Goal: Task Accomplishment & Management: Complete application form

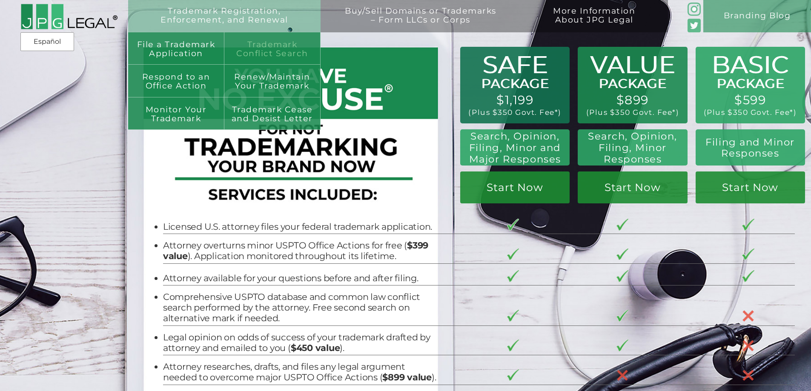
click at [260, 48] on link "Trademark Conflict Search" at bounding box center [272, 48] width 96 height 32
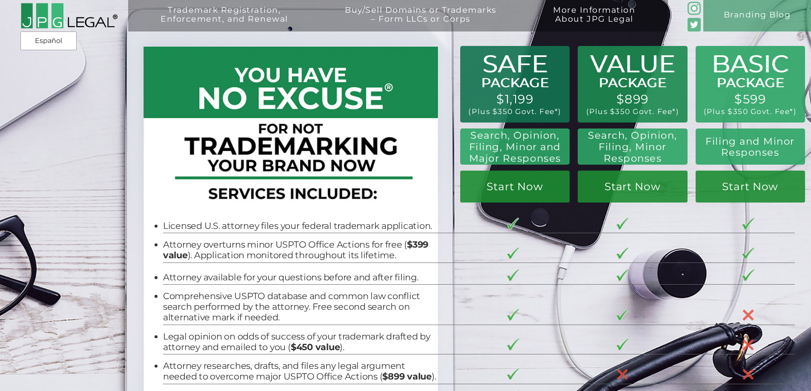
scroll to position [0, 0]
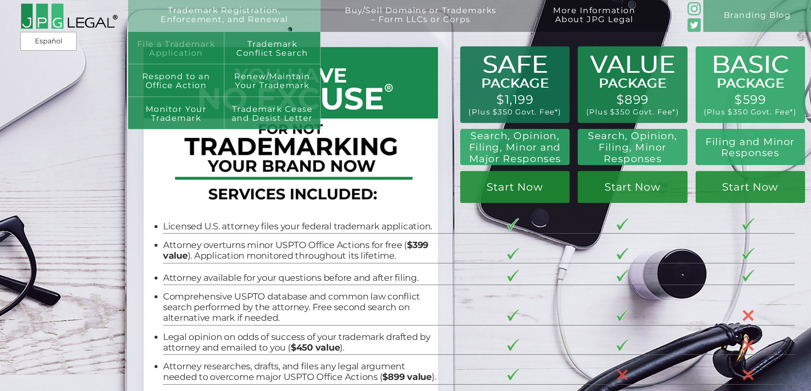
click at [211, 40] on link "File a Trademark Application" at bounding box center [176, 48] width 96 height 32
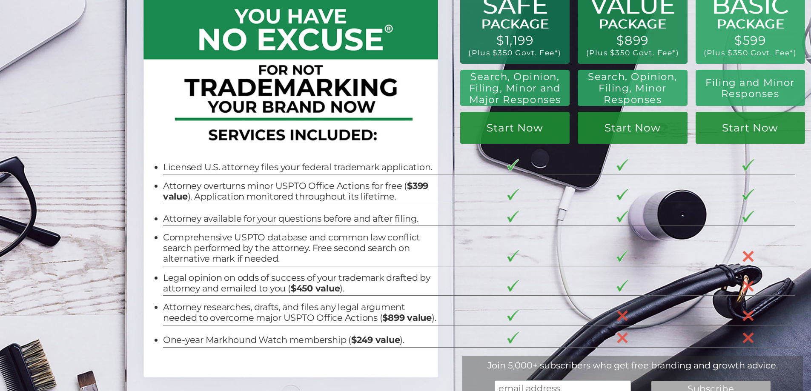
scroll to position [59, 0]
click at [721, 17] on div "Trademark Registration, Enforcement, and Renewal File a Trademark Application T…" at bounding box center [405, 14] width 811 height 146
click at [578, 135] on link "Start Now" at bounding box center [632, 128] width 109 height 32
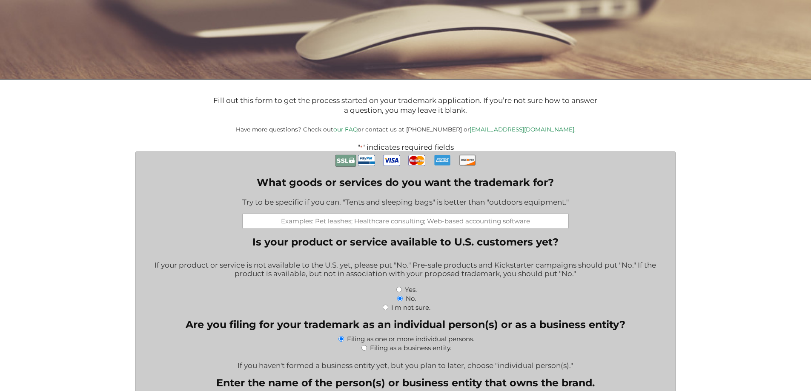
scroll to position [133, 0]
click at [463, 228] on input "What goods or services do you want the trademark for?" at bounding box center [405, 221] width 327 height 16
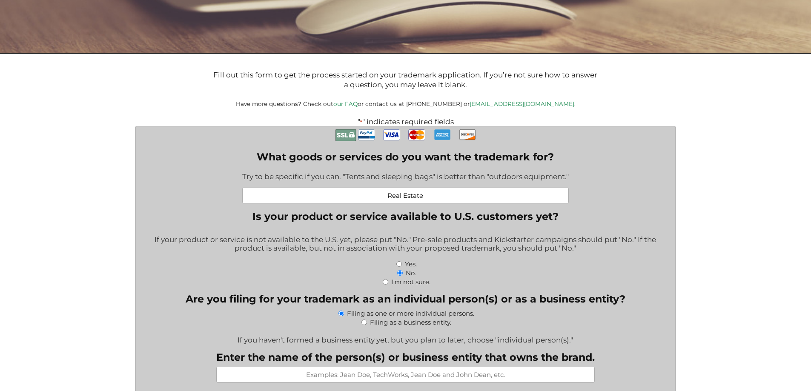
scroll to position [158, 0]
type input "Real Estate"
click at [399, 267] on input "Yes." at bounding box center [399, 264] width 6 height 6
radio input "true"
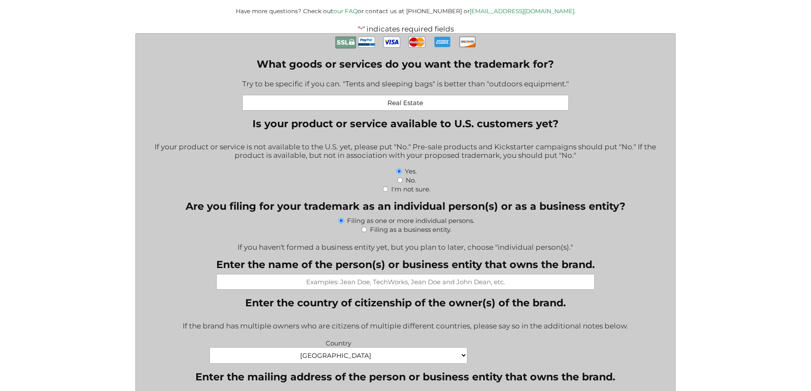
scroll to position [258, 0]
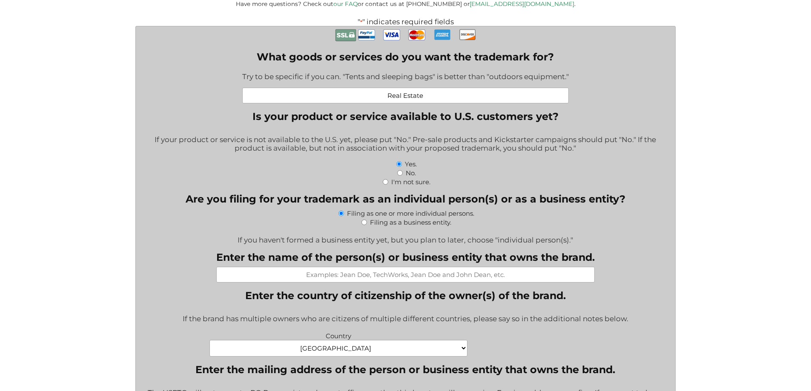
click at [364, 225] on input "Filing as a business entity." at bounding box center [365, 223] width 6 height 6
radio input "true"
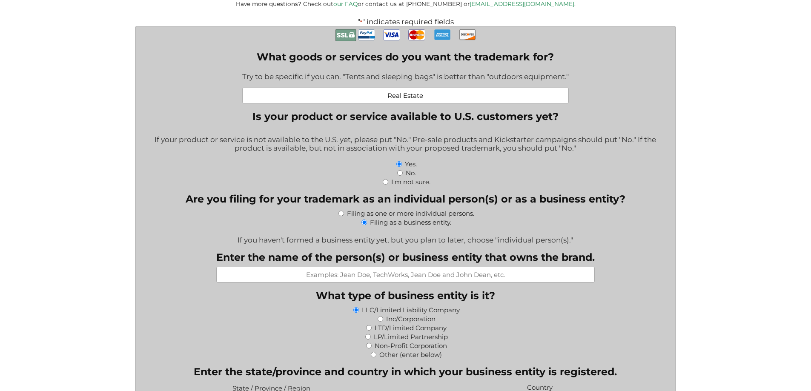
click at [371, 283] on input "Enter the name of the person(s) or business entity that owns the brand." at bounding box center [405, 275] width 379 height 16
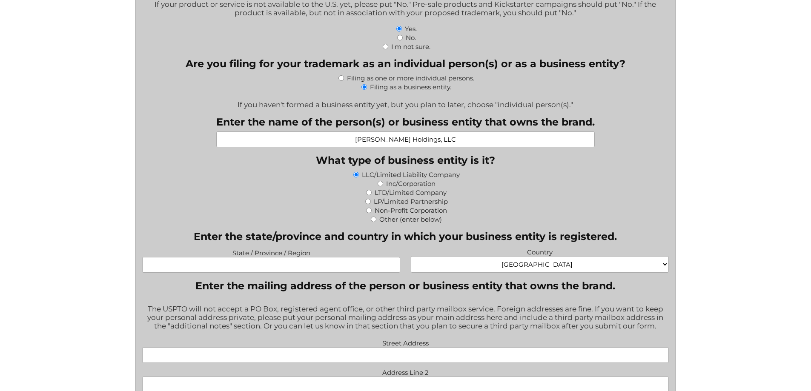
scroll to position [394, 0]
type input "Schmidt Holdings, LLC"
click at [350, 273] on input "State / Province / Region" at bounding box center [271, 265] width 258 height 16
type input "Delaware"
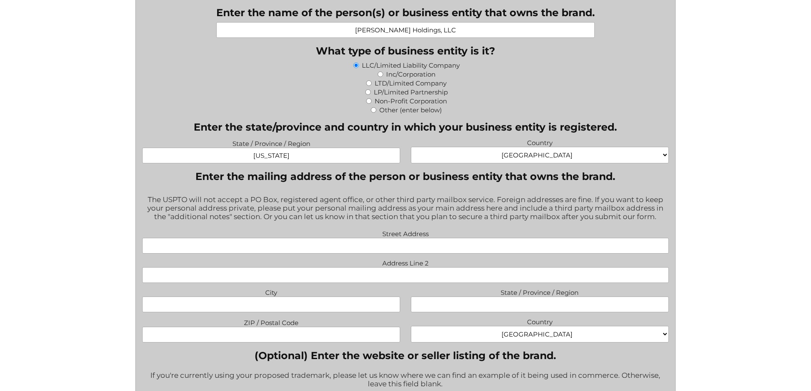
scroll to position [504, 0]
type input "O"
type input "PO Box 142"
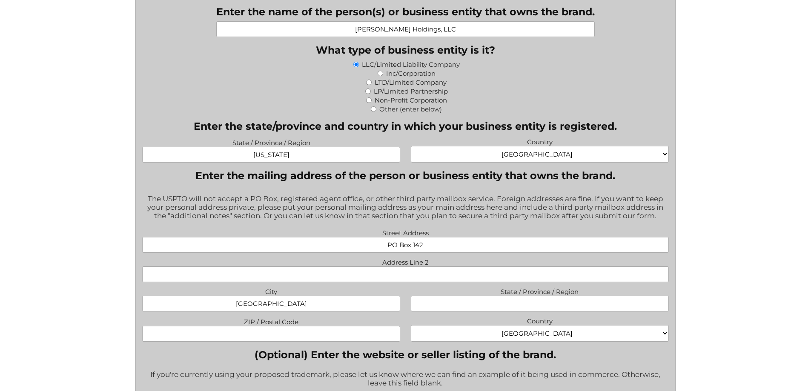
type input "Dover"
type input "DE"
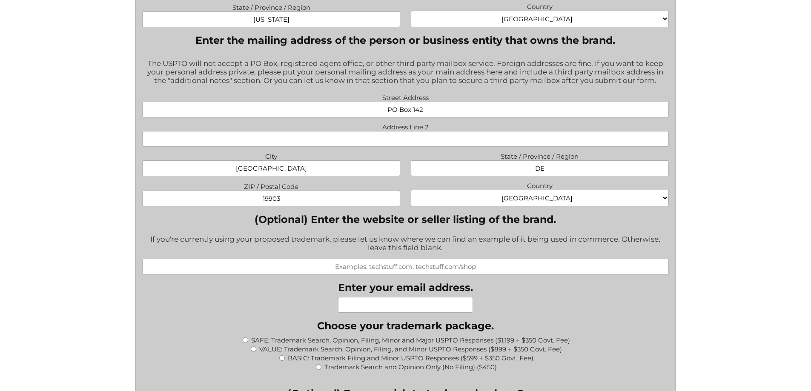
scroll to position [640, 0]
type input "19903"
click at [350, 273] on input "(Optional) Enter the website or seller listing of the brand." at bounding box center [405, 266] width 527 height 16
type input "delmarvadave.com"
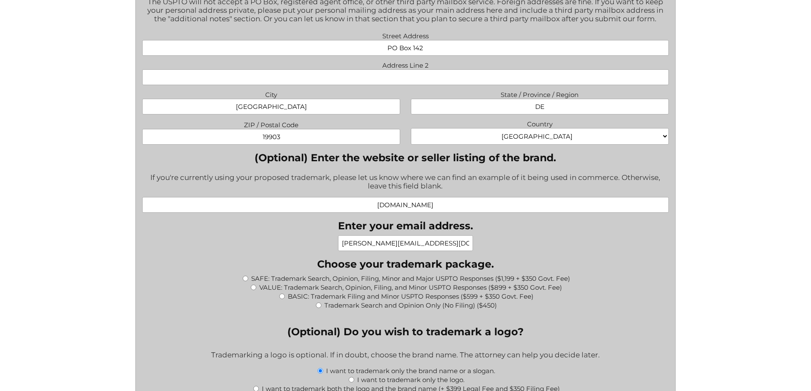
scroll to position [701, 0]
type input "dave@broadkillventures.com"
click at [244, 281] on input "SAFE: Trademark Search, Opinion, Filing, Minor and Major USPTO Responses ($1,19…" at bounding box center [246, 279] width 6 height 6
radio input "true"
type input "$1,549.00"
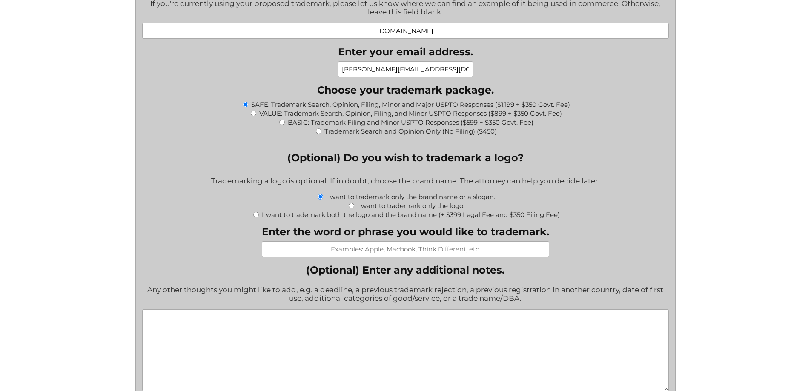
scroll to position [889, 0]
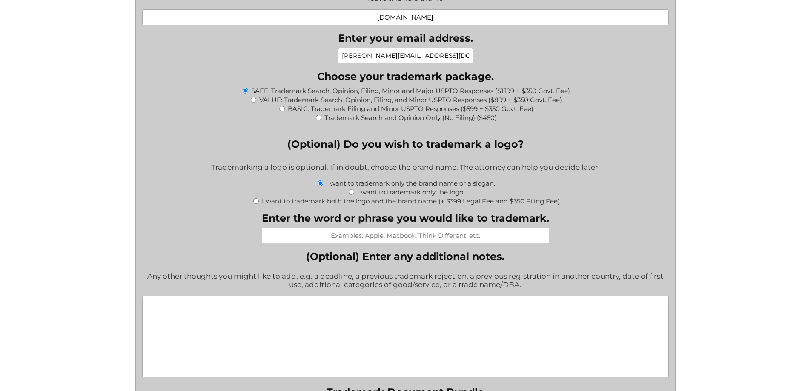
click at [381, 237] on input "Enter the word or phrase you would like to trademark." at bounding box center [405, 236] width 287 height 16
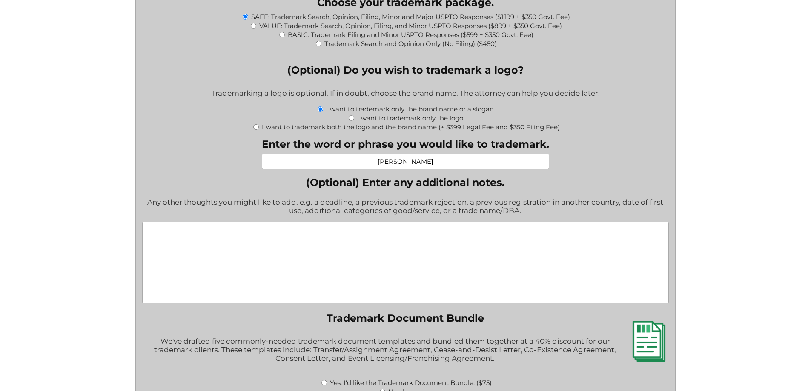
scroll to position [963, 0]
type input "Delmarva Dave"
click at [381, 237] on textarea "(Optional) Enter any additional notes." at bounding box center [405, 262] width 527 height 82
type textarea "R"
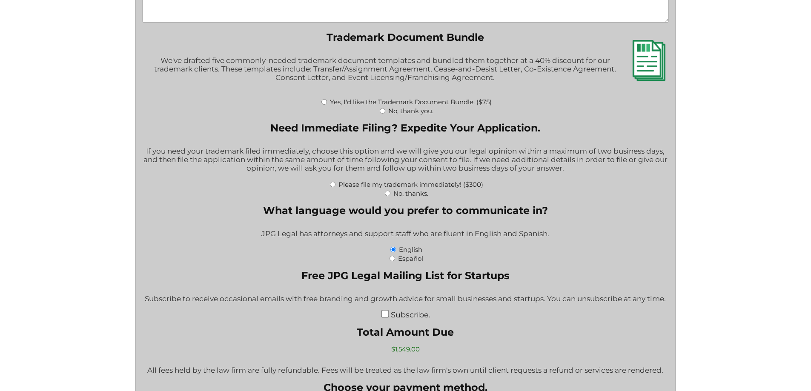
scroll to position [1244, 0]
type textarea "A company that buys properties whos leaders nickname is Delmarva Dave."
click at [388, 196] on input "No, thanks." at bounding box center [388, 193] width 6 height 6
radio input "true"
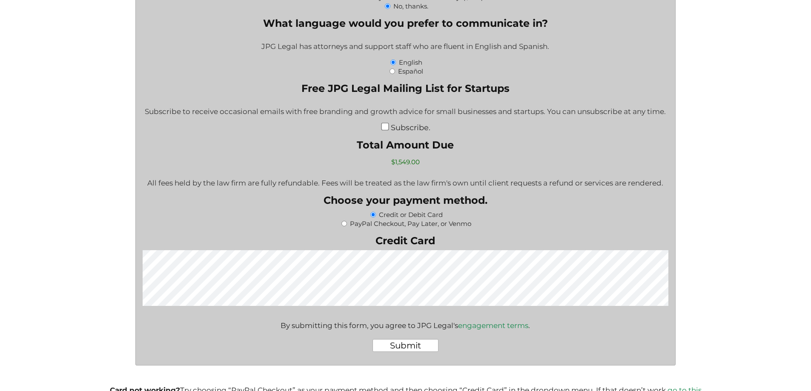
scroll to position [1453, 0]
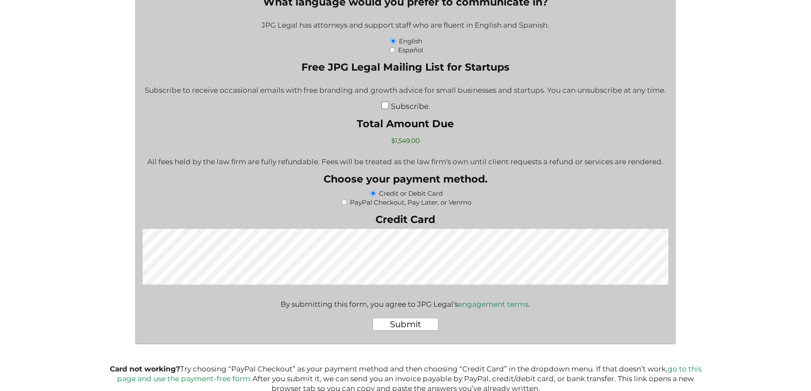
click at [392, 331] on input "Submit" at bounding box center [406, 324] width 66 height 13
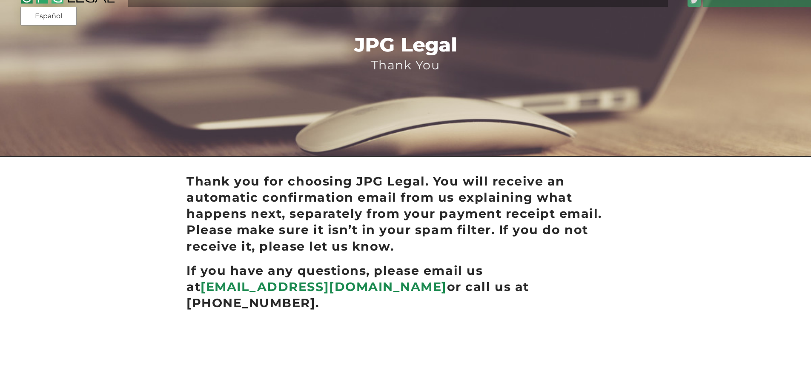
scroll to position [46, 0]
